Goal: Transaction & Acquisition: Purchase product/service

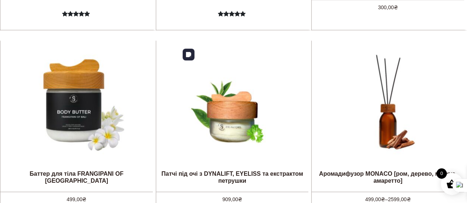
scroll to position [480, 0]
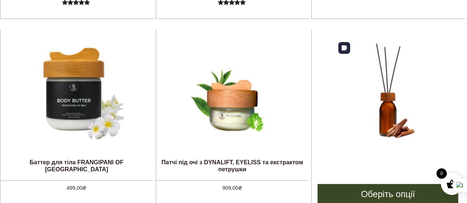
click at [406, 102] on img at bounding box center [388, 92] width 111 height 111
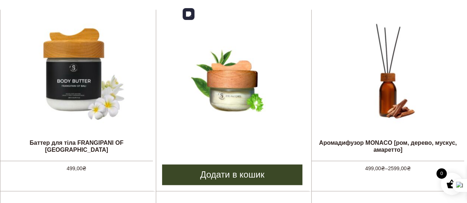
scroll to position [514, 0]
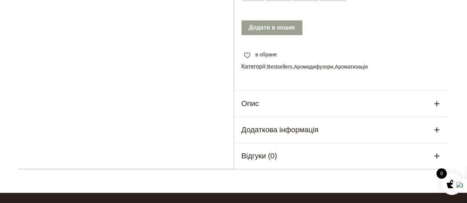
scroll to position [443, 0]
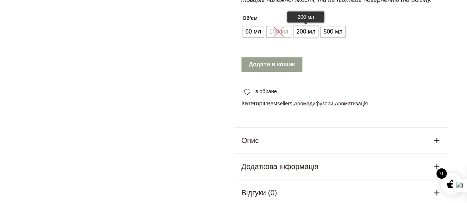
click at [303, 27] on span "200 мл" at bounding box center [306, 32] width 23 height 12
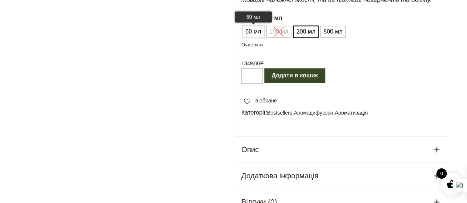
click at [257, 26] on span "60 мл" at bounding box center [254, 32] width 20 height 12
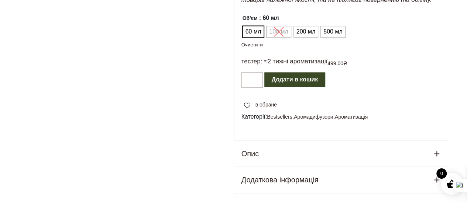
click at [277, 25] on ul "60 мл 100 мл 200 мл 500 мл" at bounding box center [294, 32] width 106 height 14
click at [297, 26] on span "200 мл" at bounding box center [306, 32] width 23 height 12
